Goal: Find specific page/section: Find specific page/section

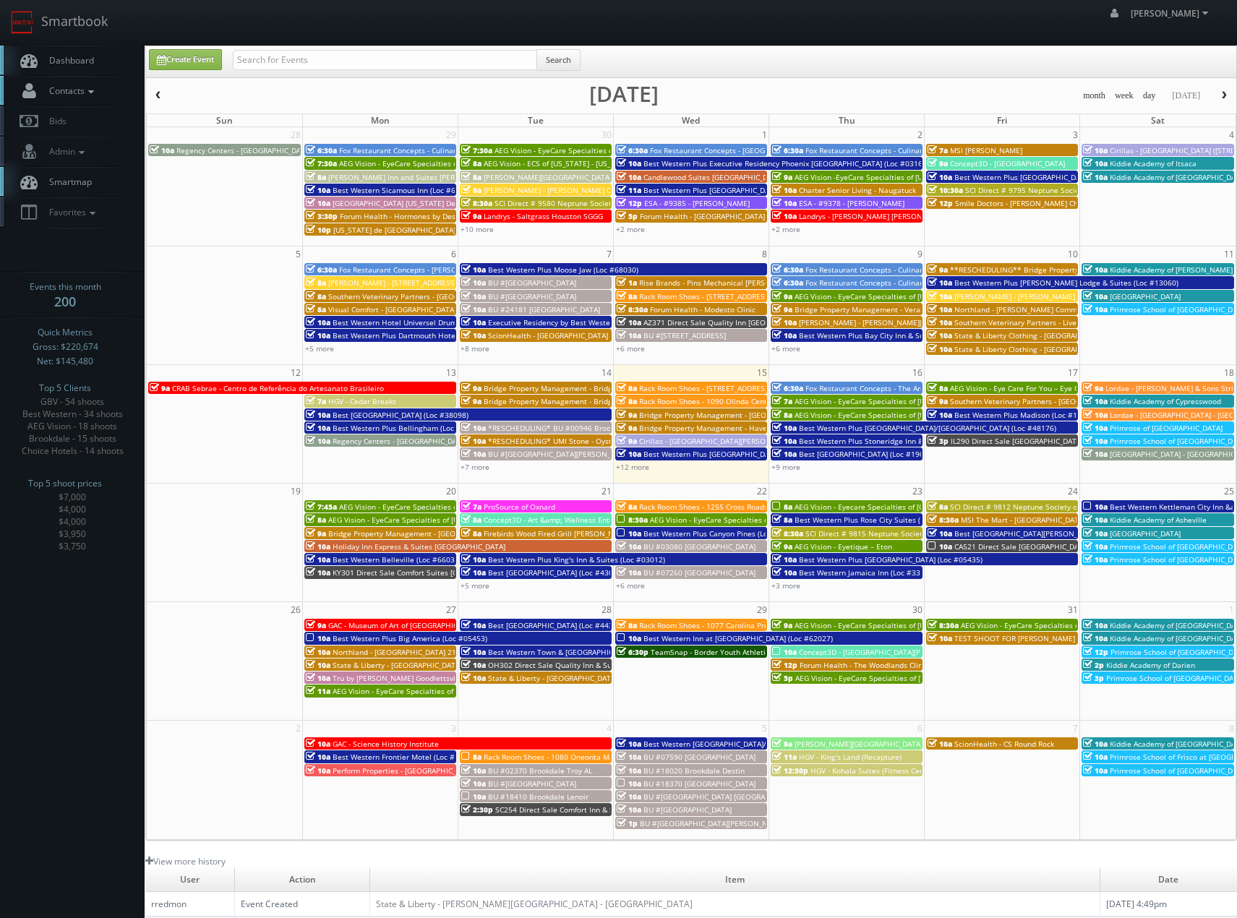
click at [99, 90] on link "Contacts" at bounding box center [72, 91] width 145 height 30
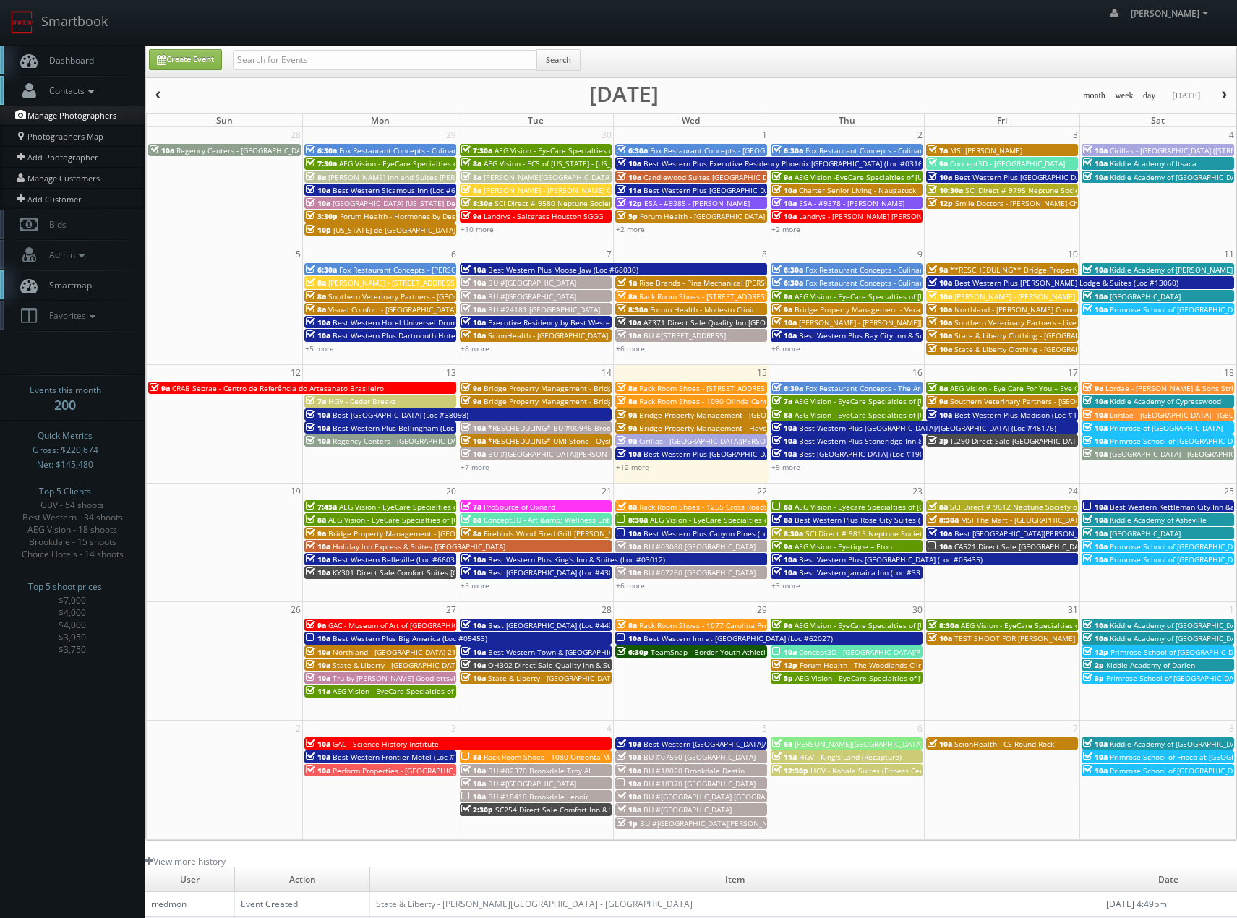
click at [90, 121] on link "Manage Photographers" at bounding box center [72, 116] width 145 height 20
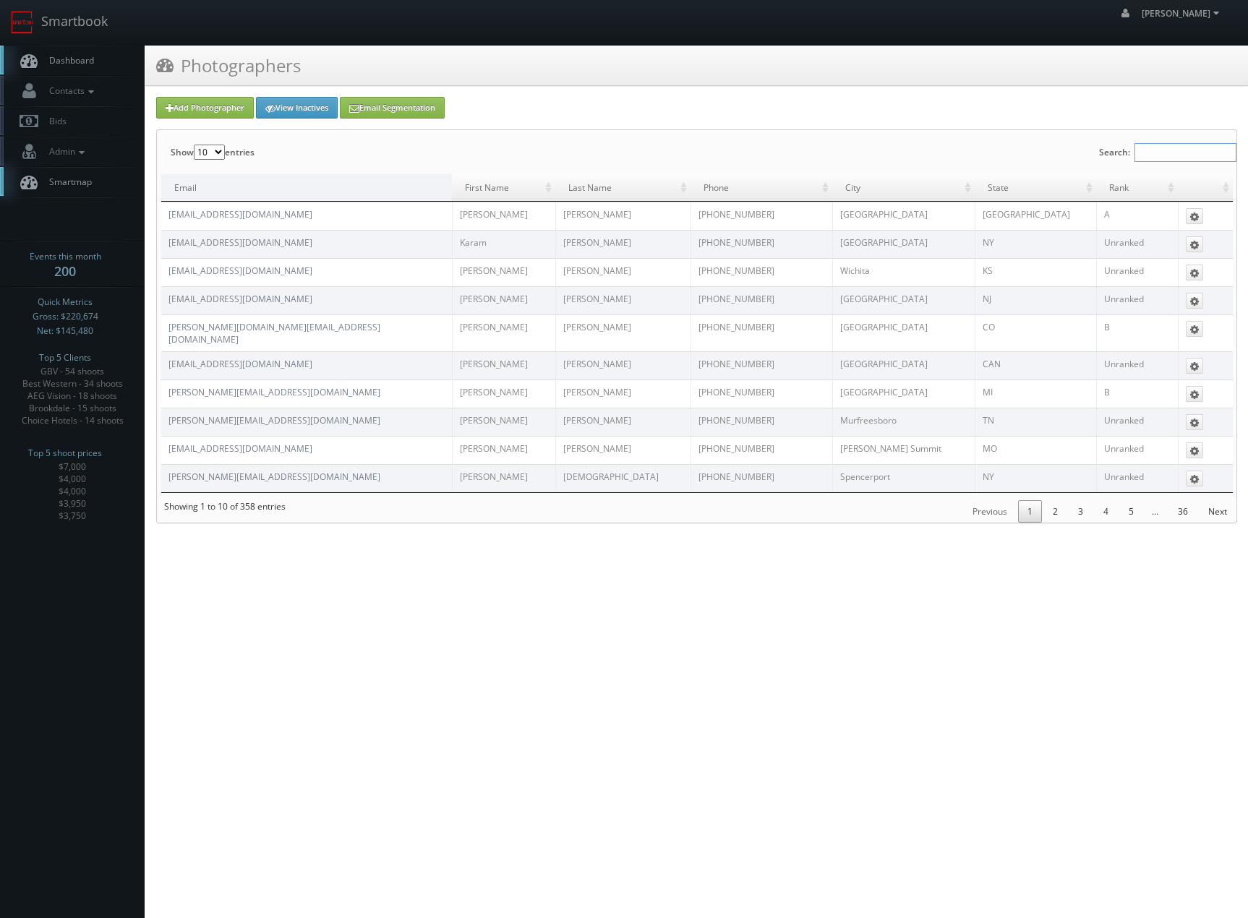
click at [1188, 153] on input "Search:" at bounding box center [1186, 152] width 102 height 19
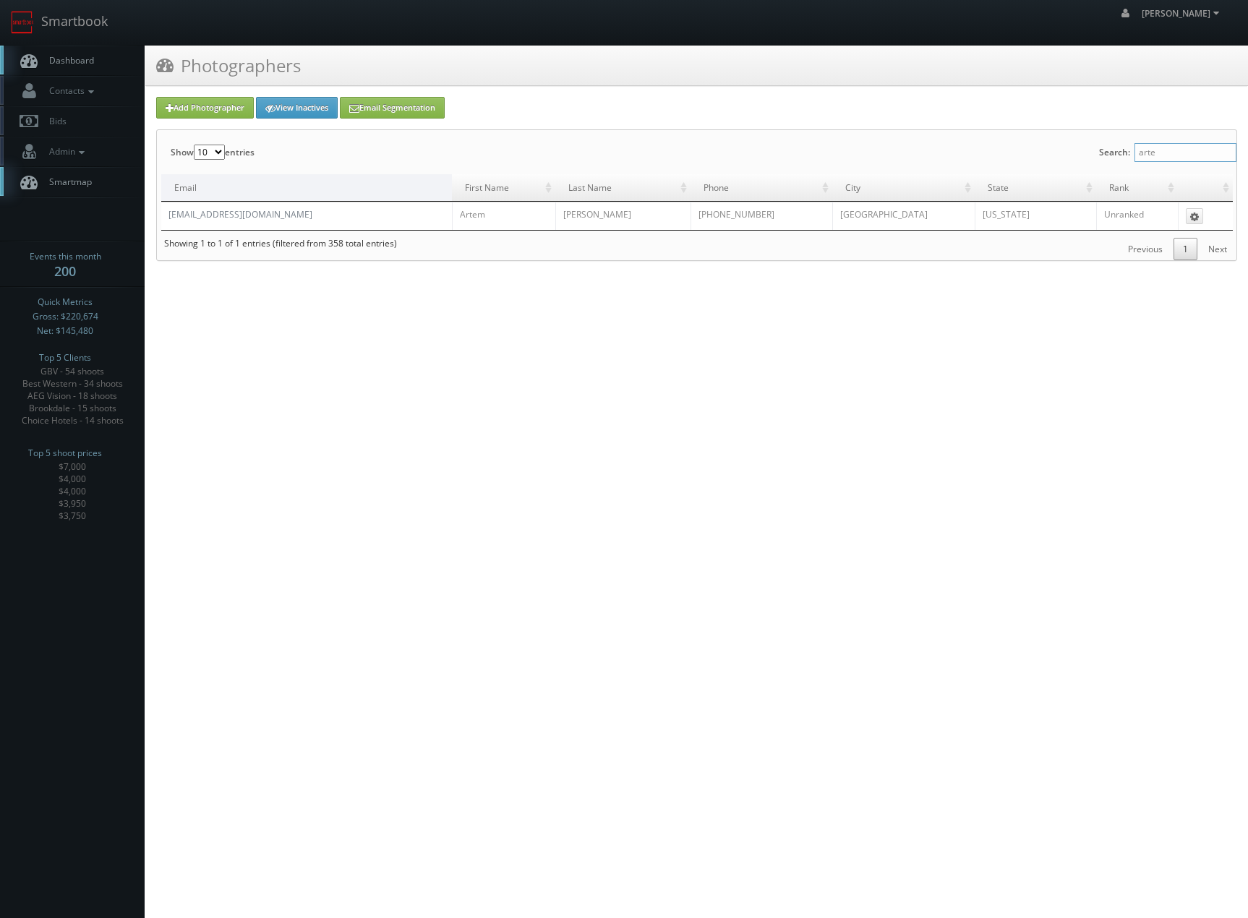
type input "arte"
click at [89, 88] on icon at bounding box center [91, 92] width 13 height 10
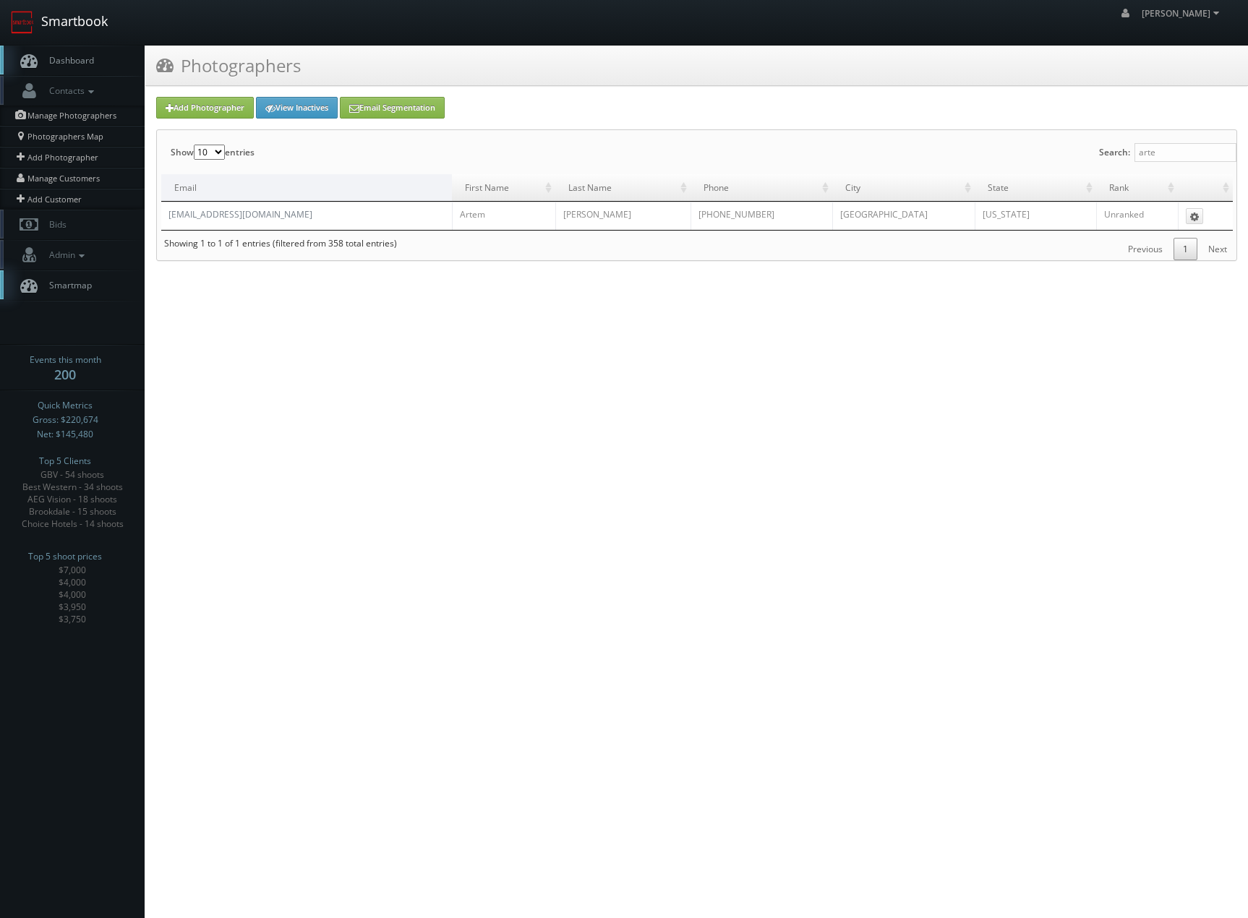
click at [66, 34] on link "Smartbook" at bounding box center [59, 22] width 119 height 45
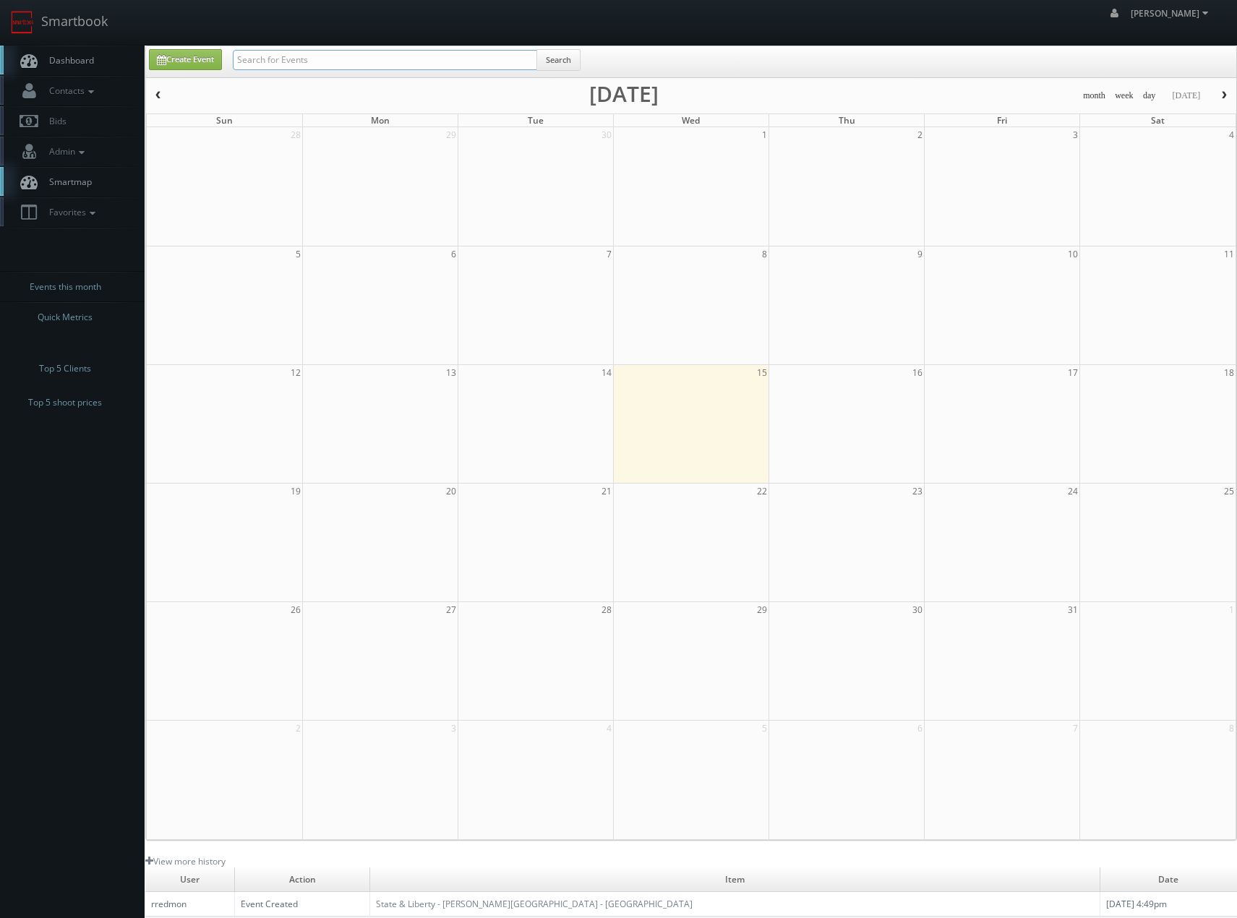
click at [353, 63] on input "text" at bounding box center [385, 60] width 304 height 20
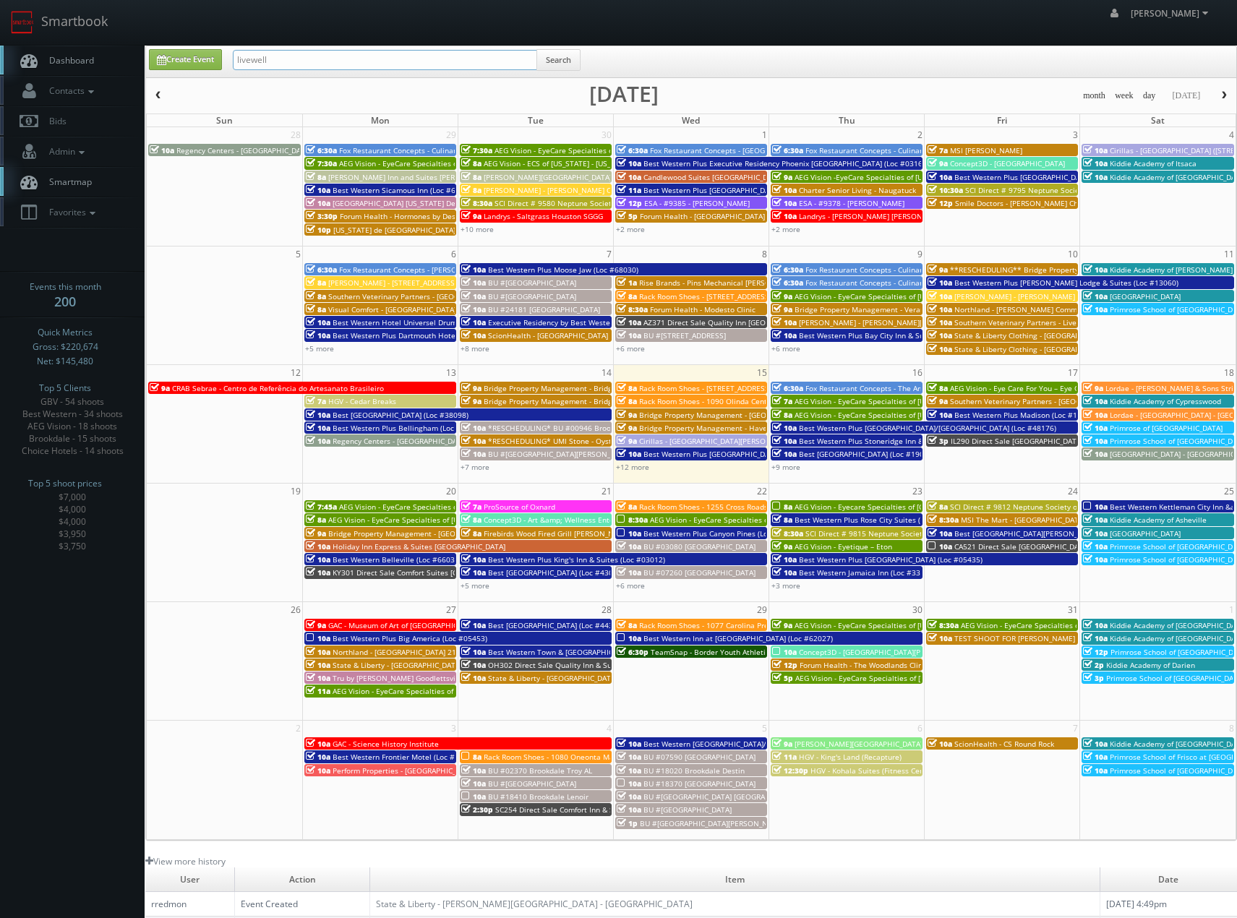
type input "livewell"
